Goal: Information Seeking & Learning: Learn about a topic

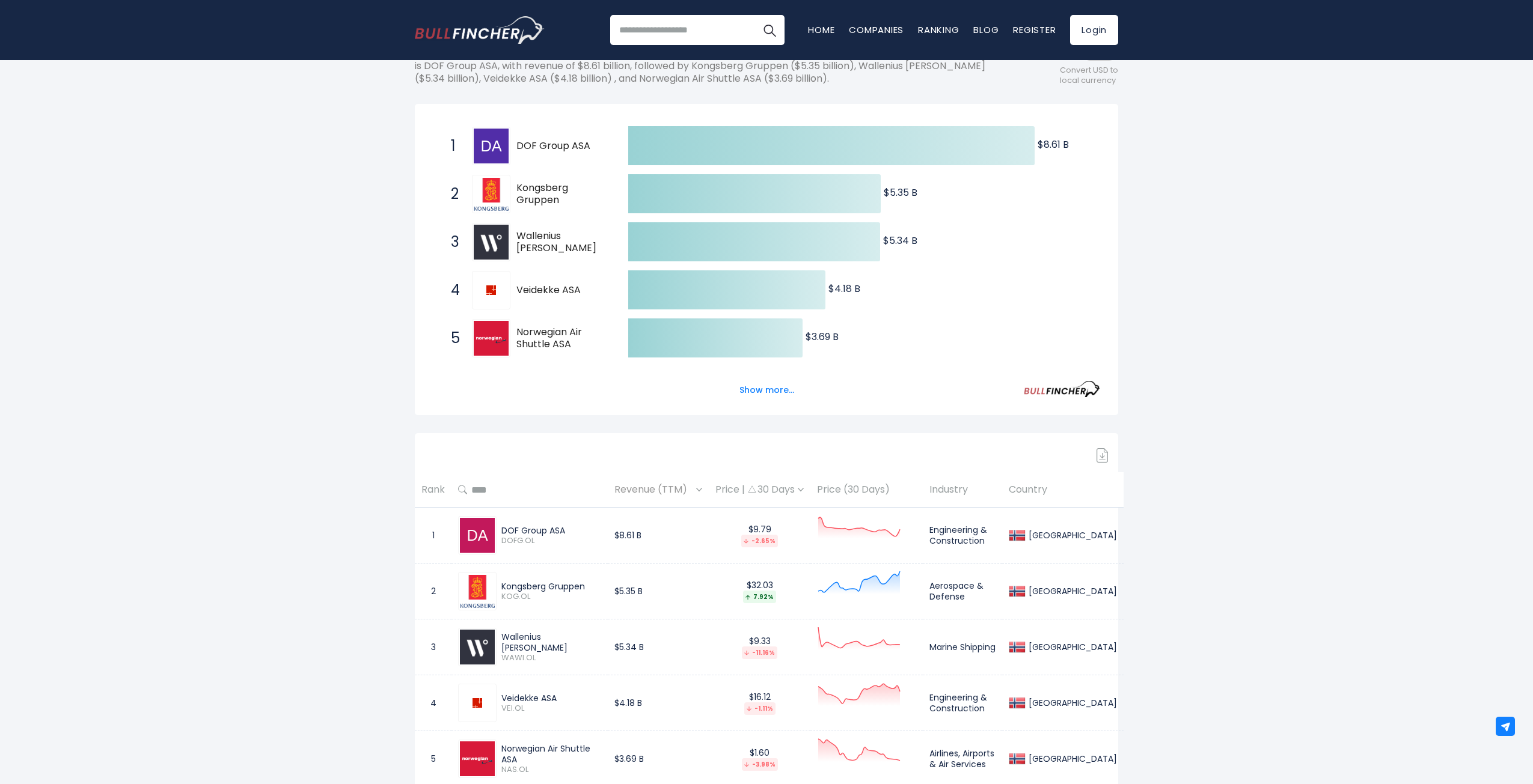
drag, startPoint x: 576, startPoint y: 294, endPoint x: 270, endPoint y: 305, distance: 306.2
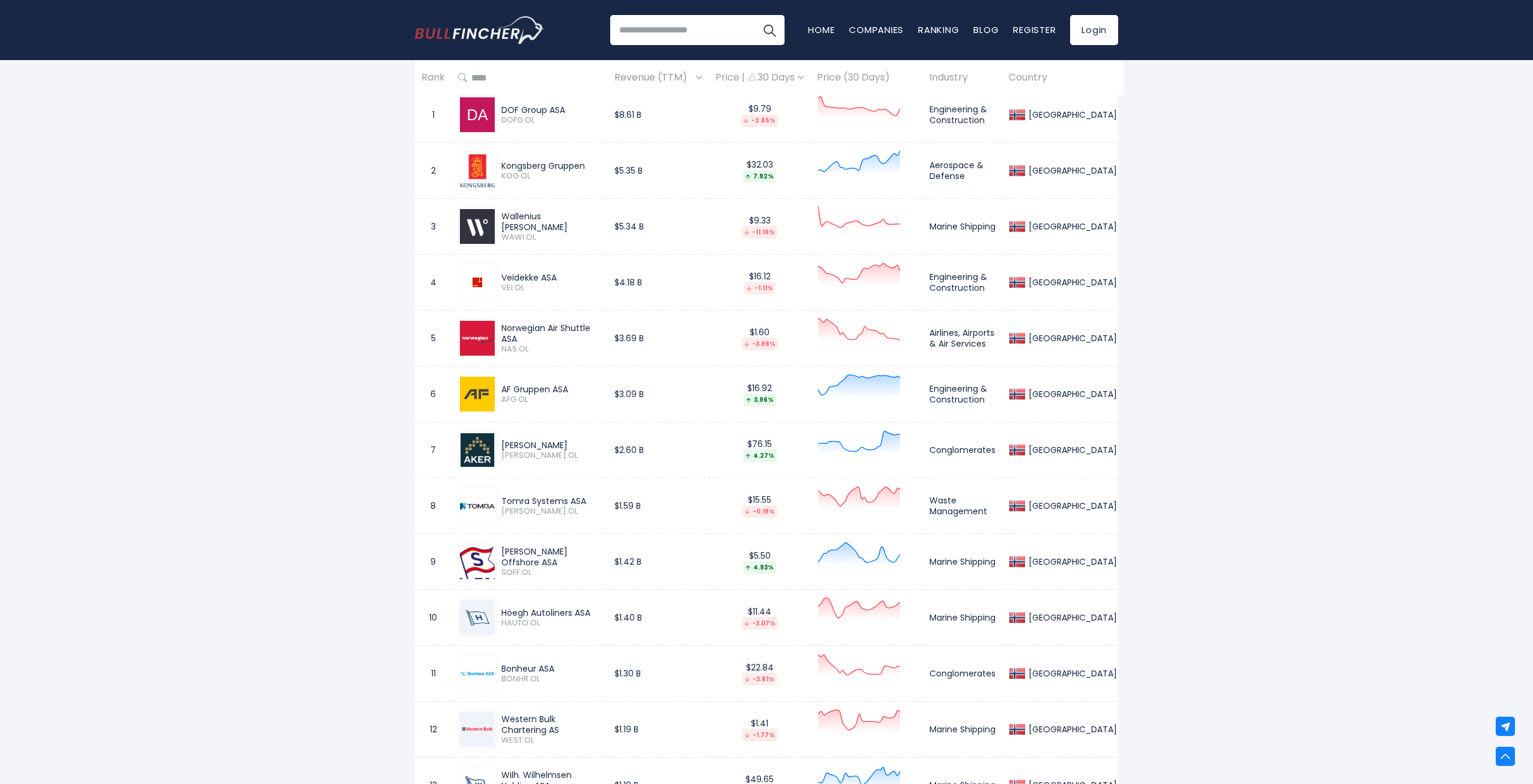
scroll to position [781, 0]
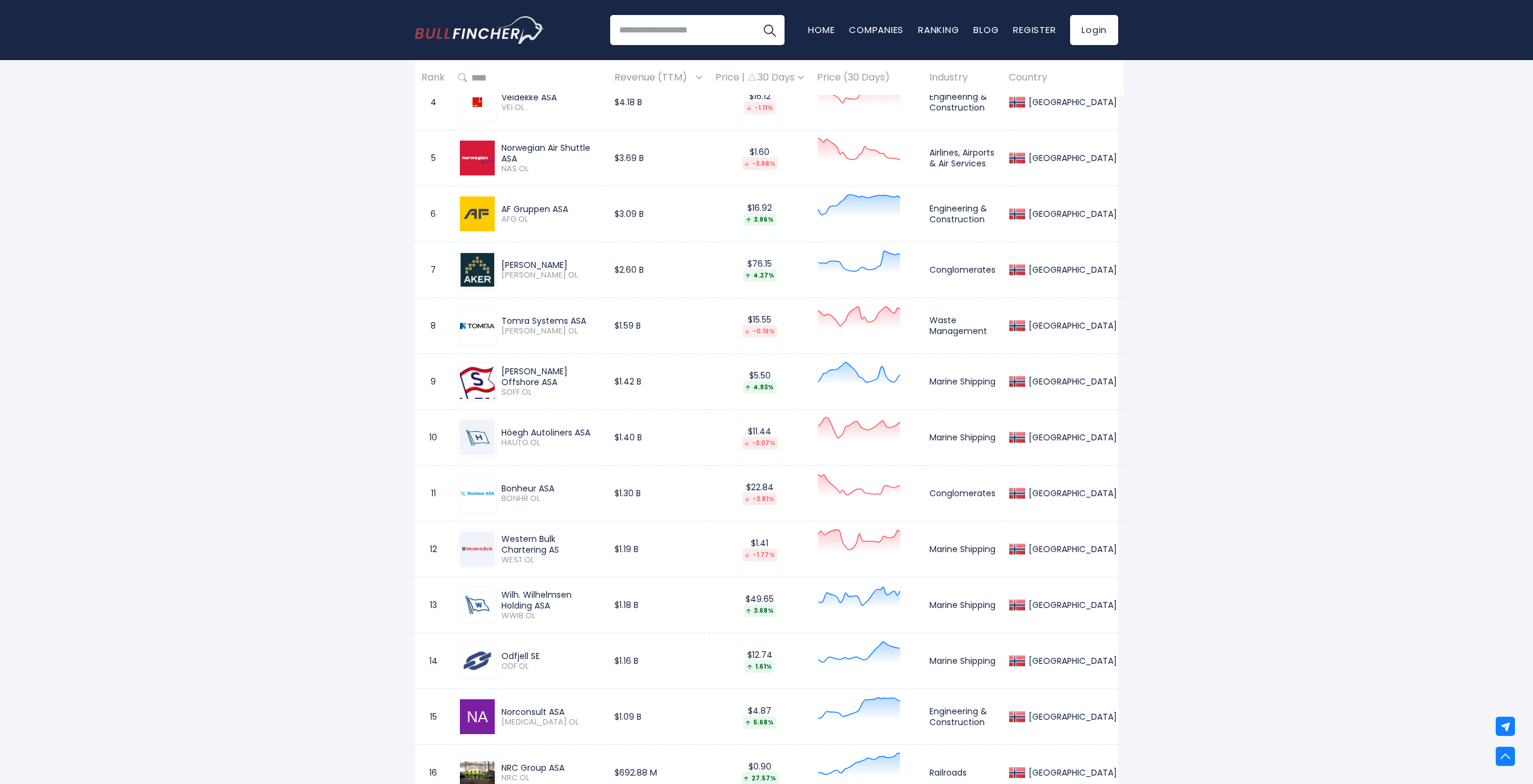
click at [511, 319] on div "Tomra Systems ASA" at bounding box center [551, 321] width 100 height 11
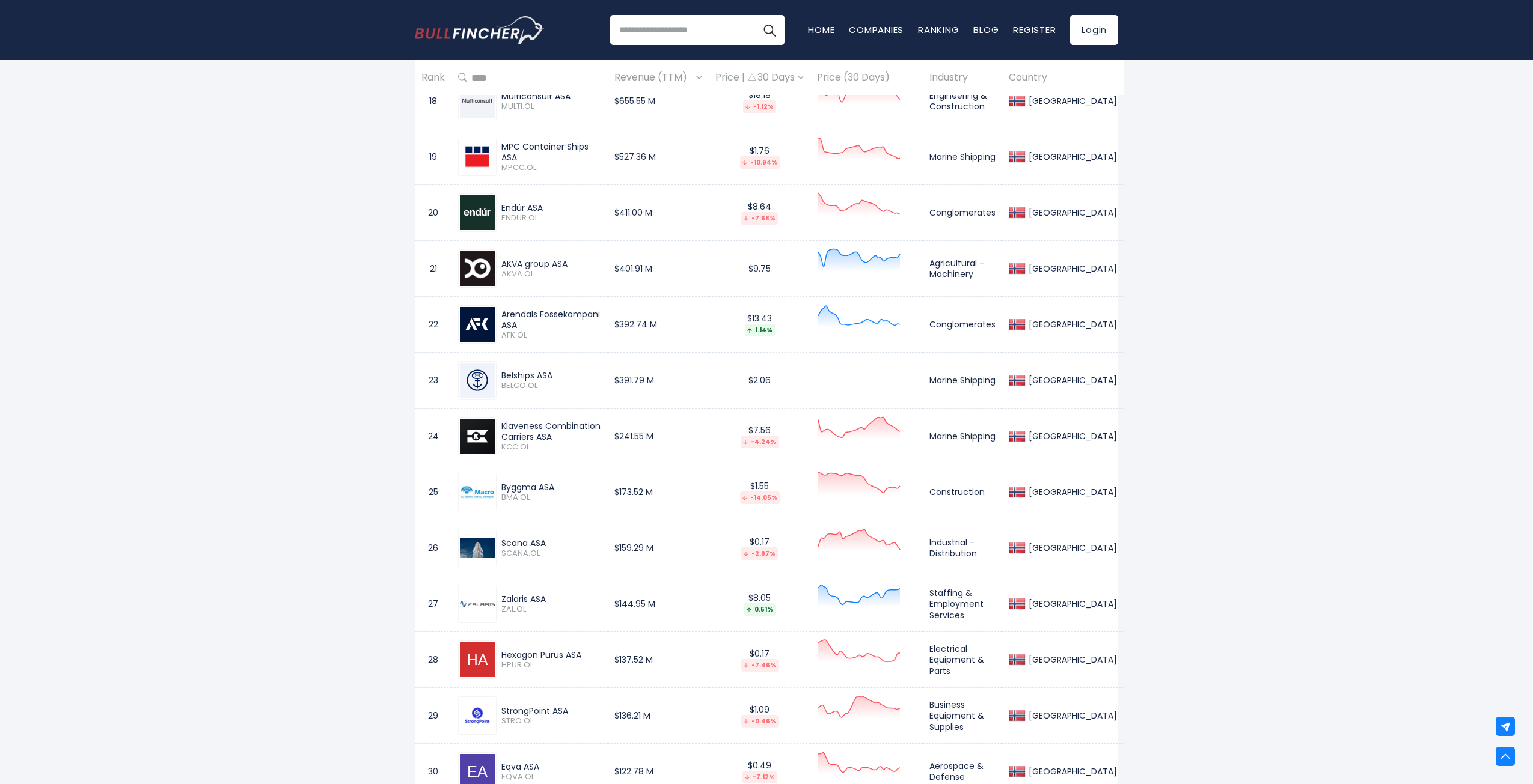
scroll to position [1622, 0]
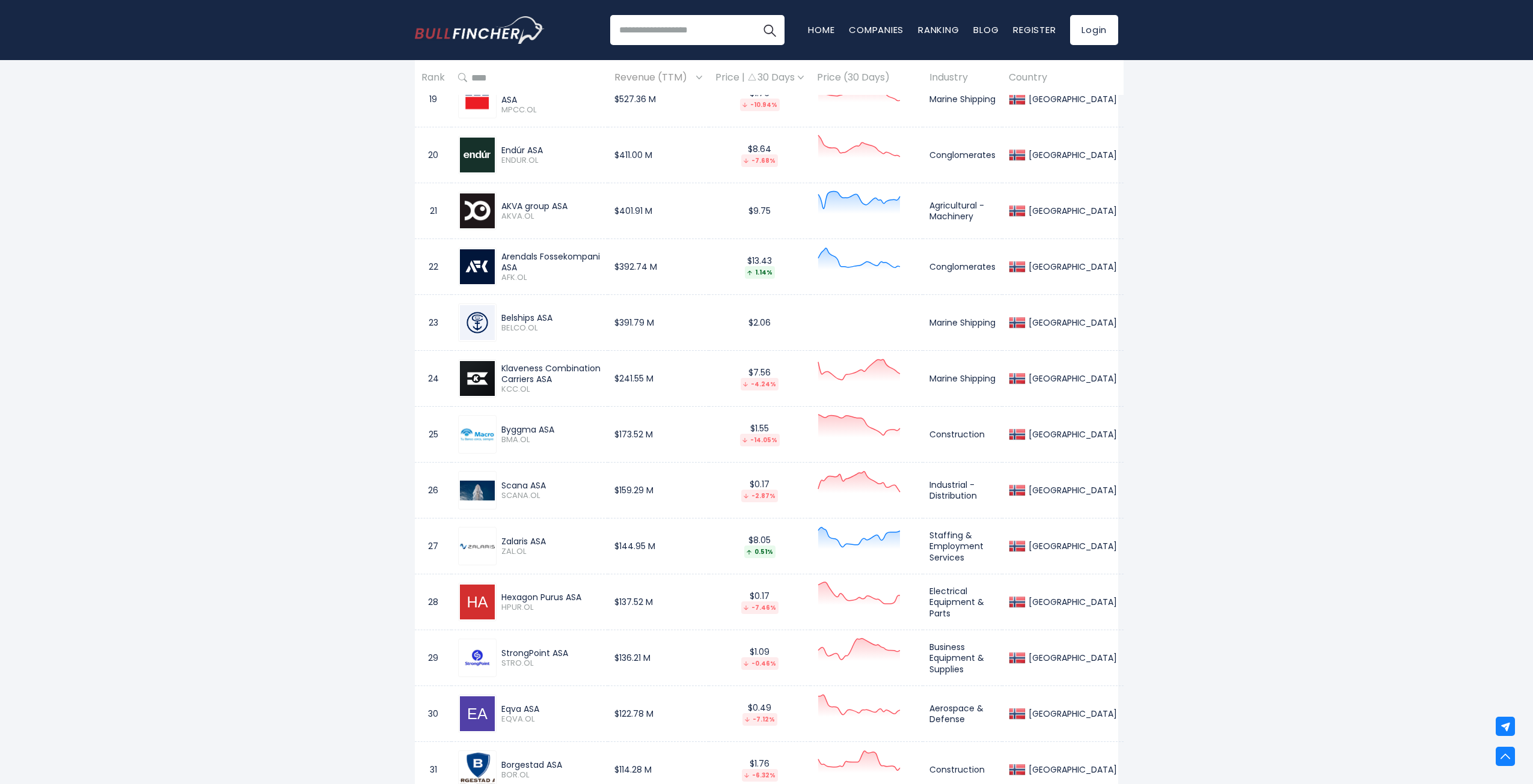
drag, startPoint x: 567, startPoint y: 651, endPoint x: 498, endPoint y: 652, distance: 69.0
click at [498, 652] on div "StrongPoint ASA STRO.OL" at bounding box center [549, 658] width 104 height 21
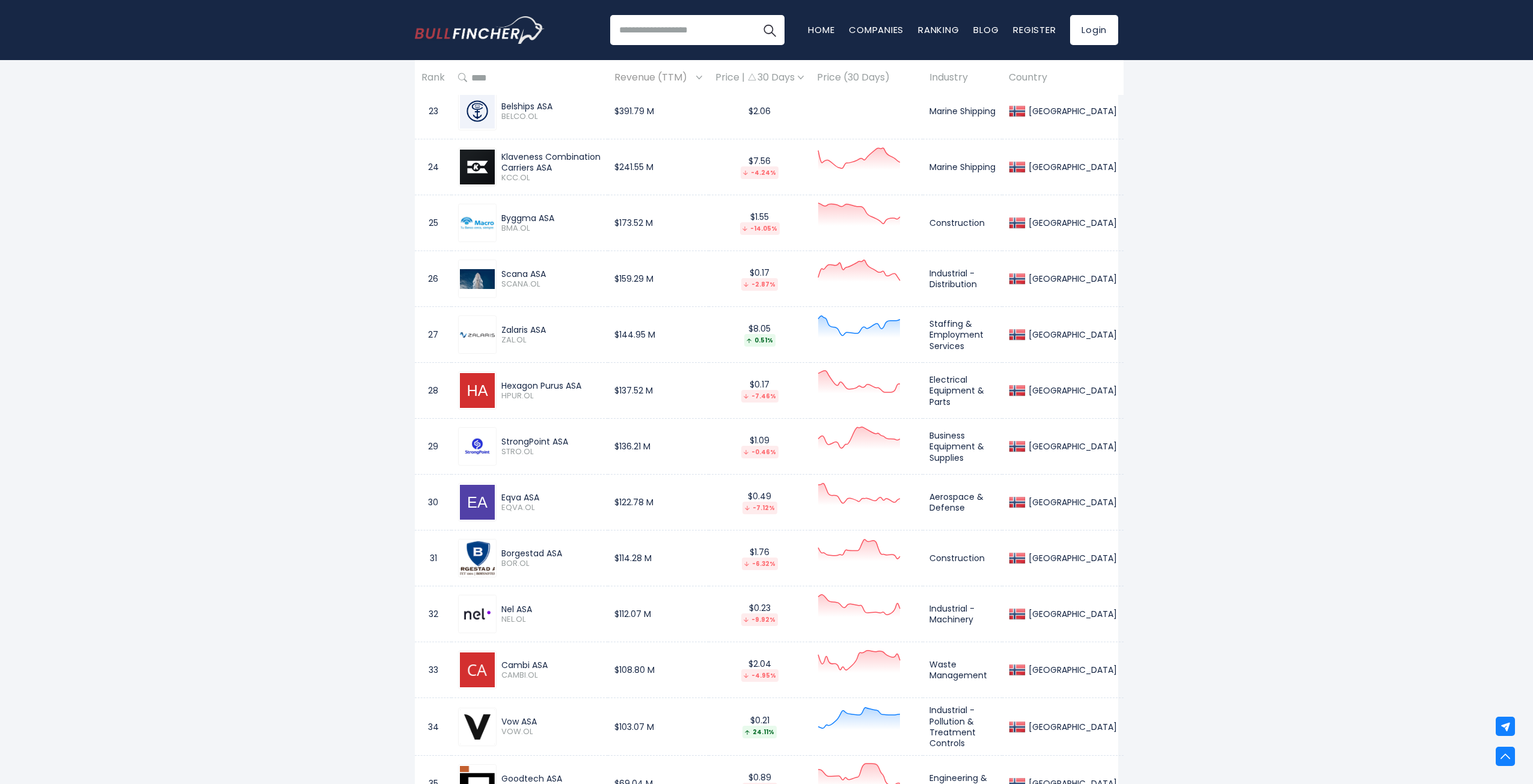
scroll to position [1922, 0]
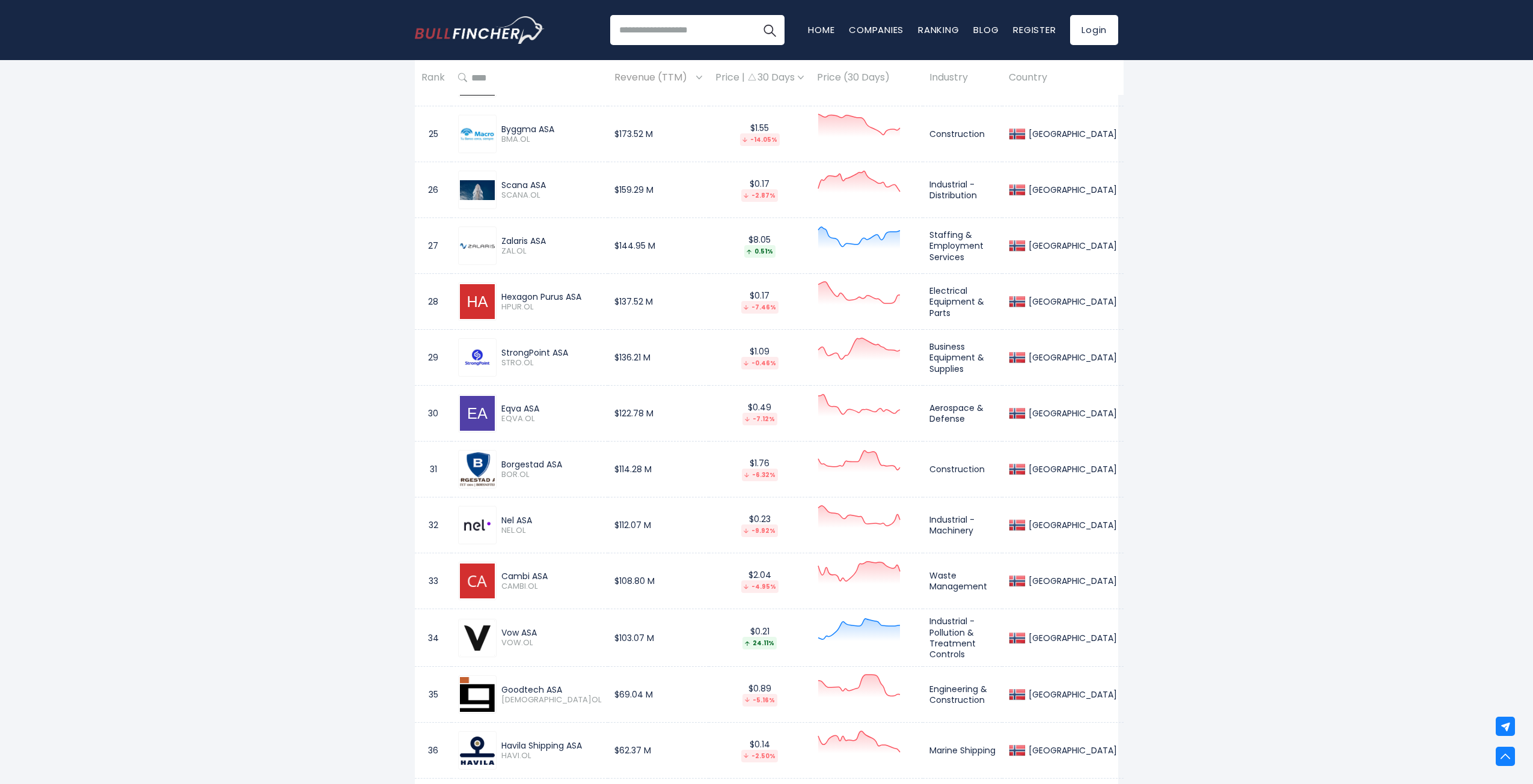
click at [507, 408] on div "Eqva ASA" at bounding box center [551, 408] width 100 height 11
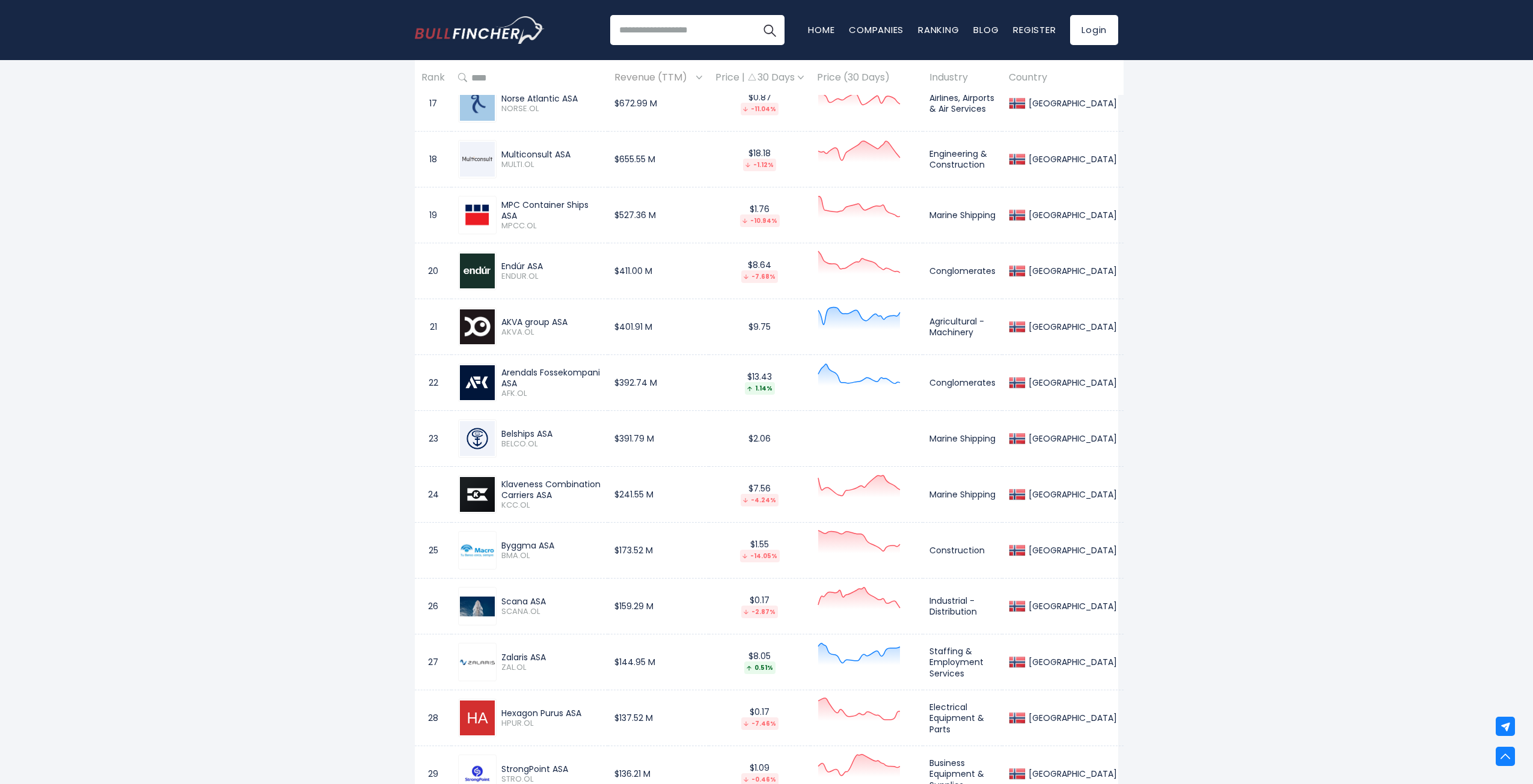
scroll to position [1382, 0]
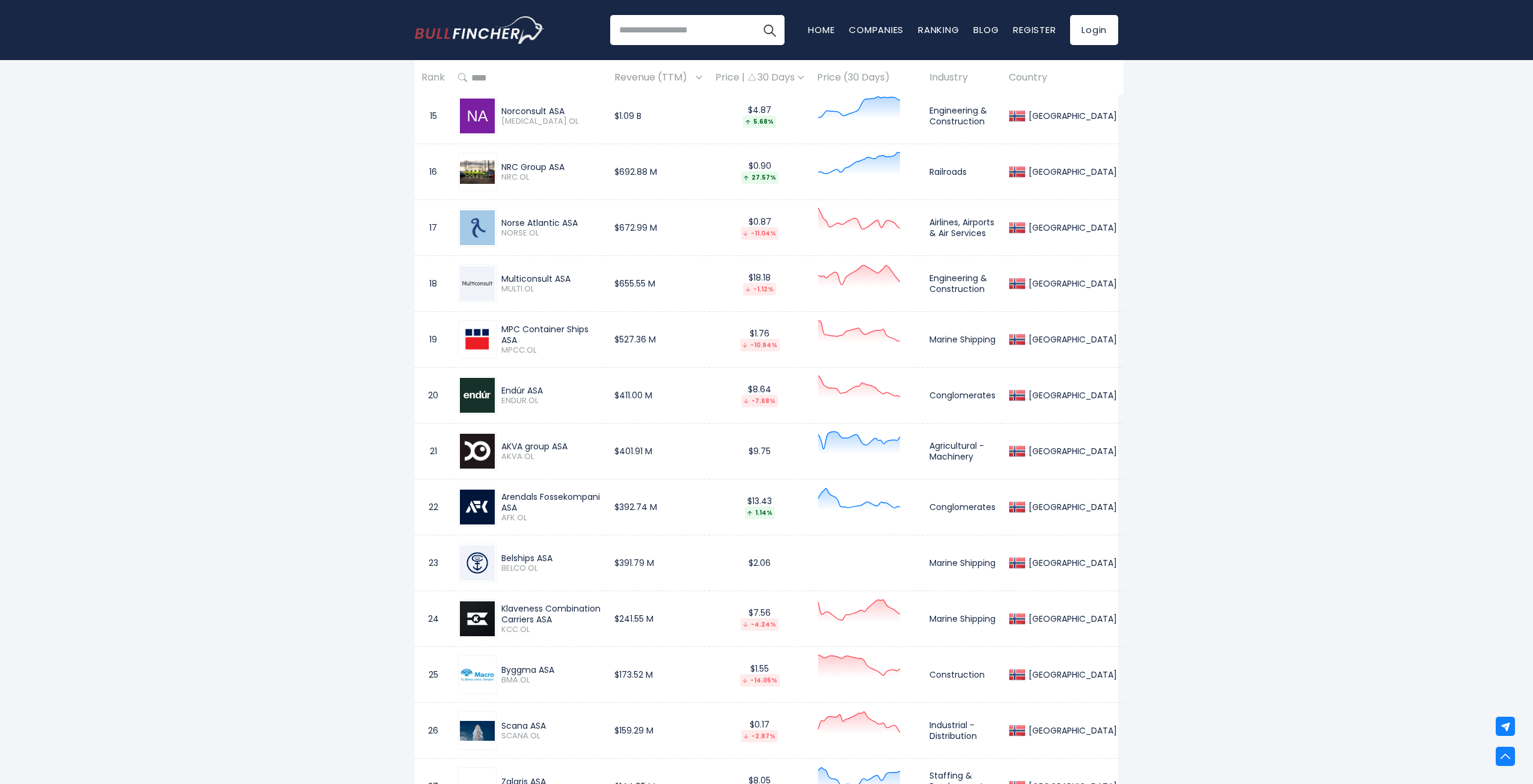
drag, startPoint x: 907, startPoint y: 339, endPoint x: 1119, endPoint y: 454, distance: 241.2
click at [1119, 454] on div "[GEOGRAPHIC_DATA] Entire World 30,364 [GEOGRAPHIC_DATA] [GEOGRAPHIC_DATA]" at bounding box center [766, 235] width 721 height 3076
